Goal: Task Accomplishment & Management: Use online tool/utility

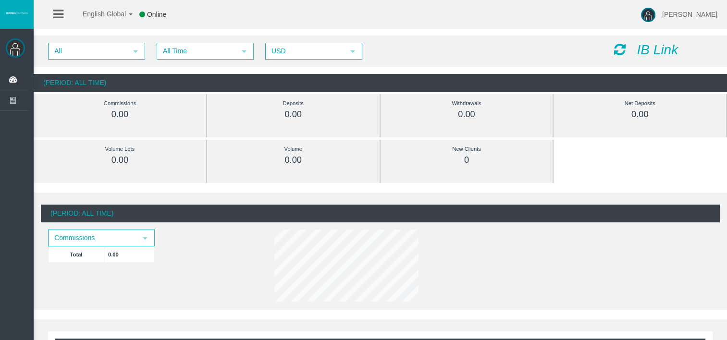
click at [646, 50] on icon "IB Link" at bounding box center [657, 49] width 41 height 15
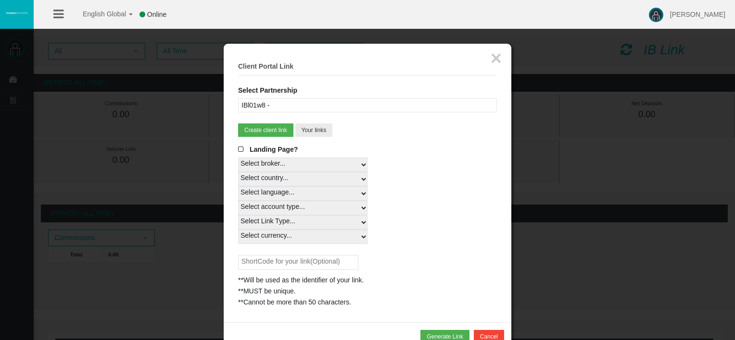
click at [337, 104] on div "IBl01w8 -" at bounding box center [367, 106] width 259 height 14
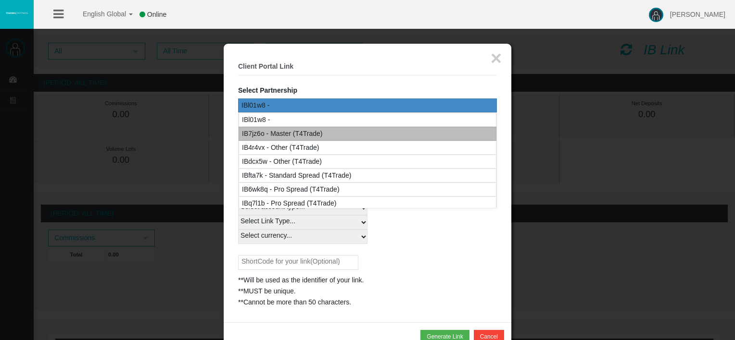
click at [330, 130] on div "IB7jz6o - Master (T4Trade)" at bounding box center [367, 134] width 258 height 14
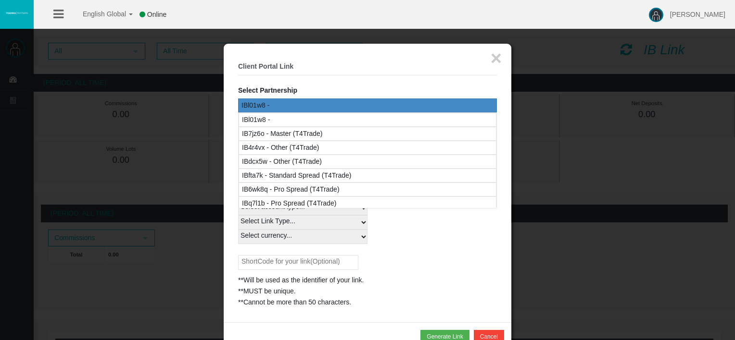
select select
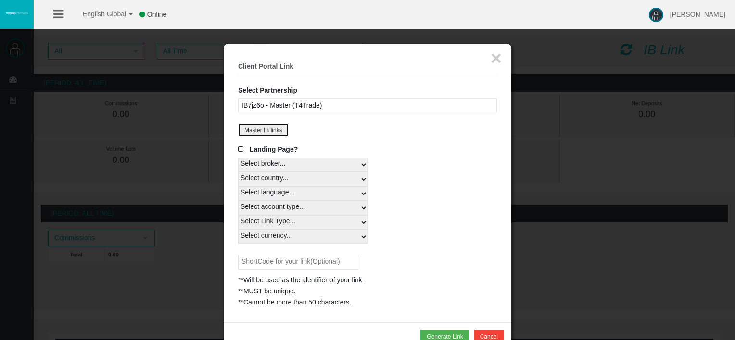
click at [278, 127] on button "Master IB links" at bounding box center [263, 130] width 50 height 13
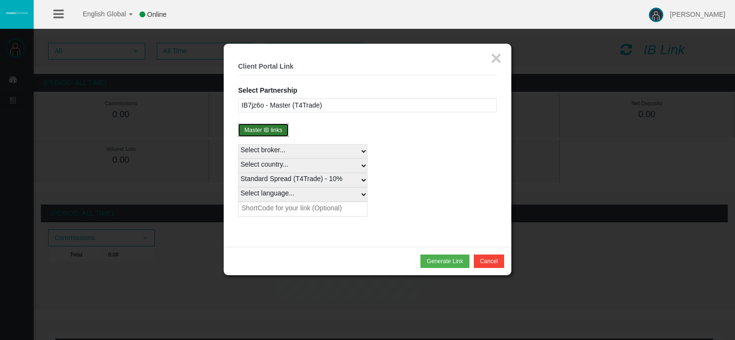
drag, startPoint x: 272, startPoint y: 128, endPoint x: 281, endPoint y: 129, distance: 8.7
click at [273, 127] on button "Master IB links" at bounding box center [263, 130] width 50 height 13
click at [313, 127] on fieldset "× Client Portal Link Select Partnership IBl01w8 - IB7jz6o - Master (T4Trade) IB…" at bounding box center [367, 145] width 259 height 175
click at [269, 132] on button "Master IB links" at bounding box center [263, 130] width 50 height 13
click at [314, 102] on div "IB7jz6o - Master (T4Trade)" at bounding box center [367, 106] width 259 height 14
